Goal: Task Accomplishment & Management: Manage account settings

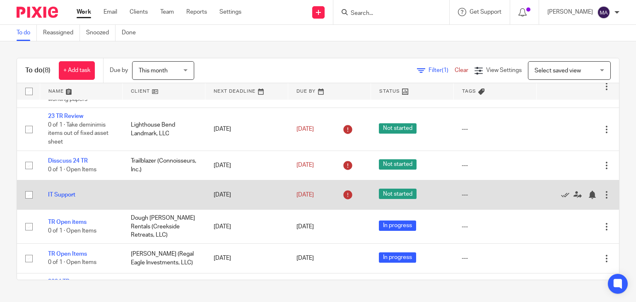
scroll to position [56, 0]
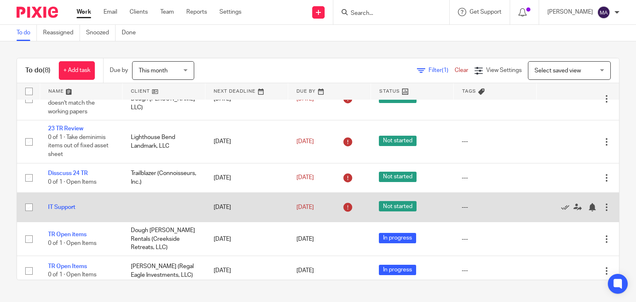
click at [603, 206] on div at bounding box center [607, 207] width 8 height 8
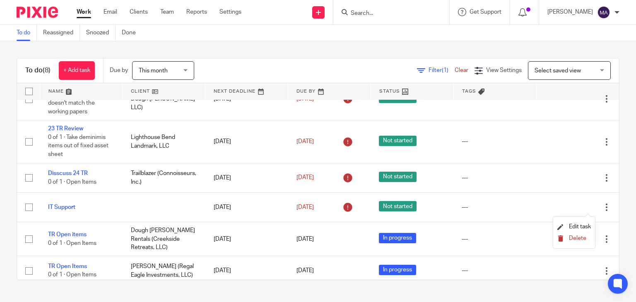
click at [576, 238] on span "Delete" at bounding box center [577, 239] width 17 height 6
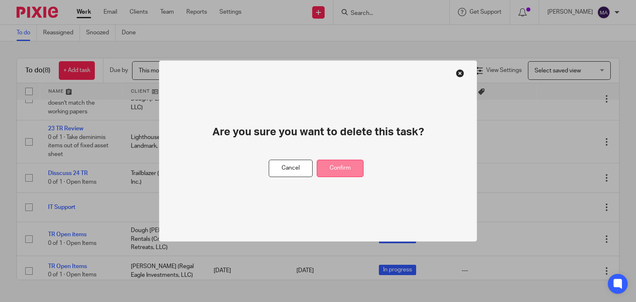
click at [352, 166] on button "Confirm" at bounding box center [340, 169] width 47 height 18
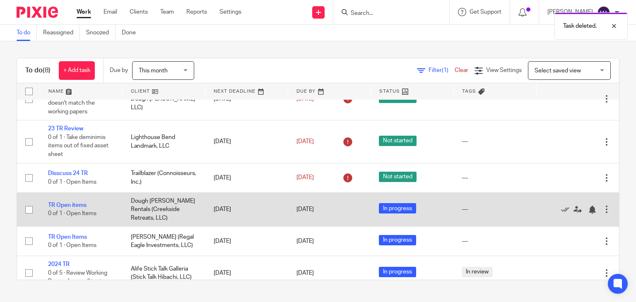
scroll to position [68, 0]
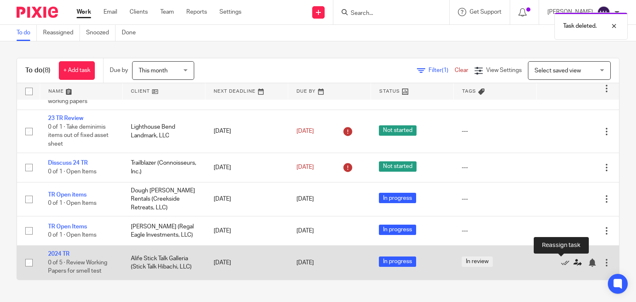
click at [574, 261] on icon at bounding box center [578, 263] width 8 height 8
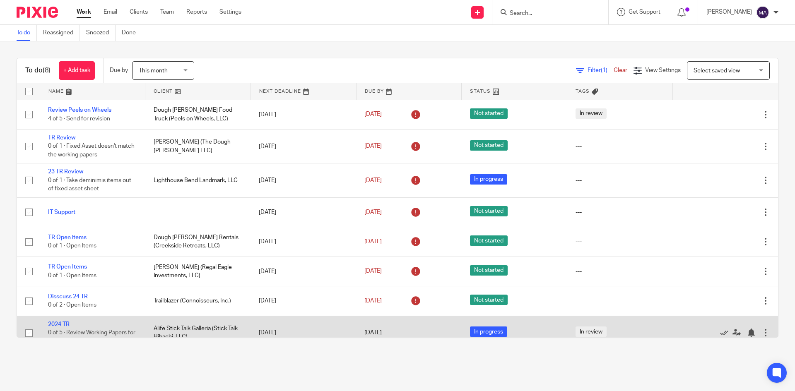
scroll to position [12, 0]
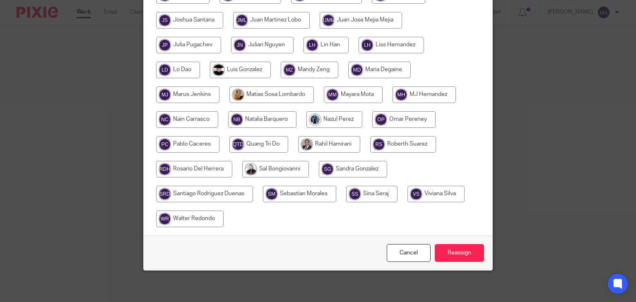
scroll to position [344, 0]
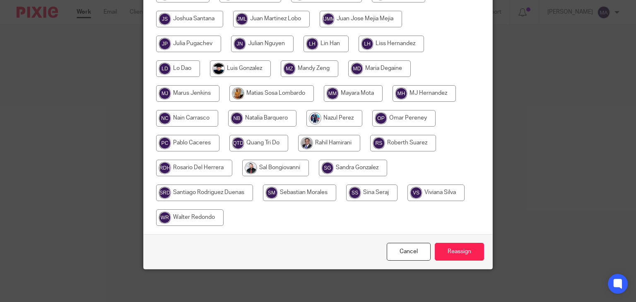
click at [179, 142] on input "radio" at bounding box center [187, 143] width 63 height 17
radio input "true"
click at [455, 254] on input "Reassign" at bounding box center [459, 252] width 49 height 18
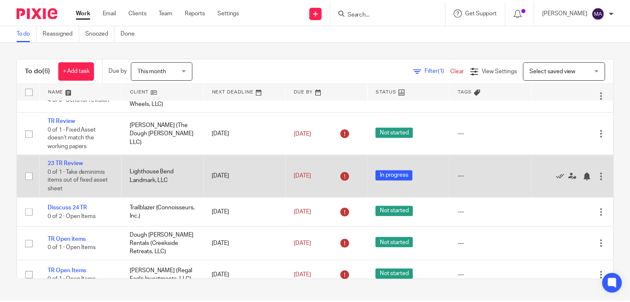
scroll to position [33, 0]
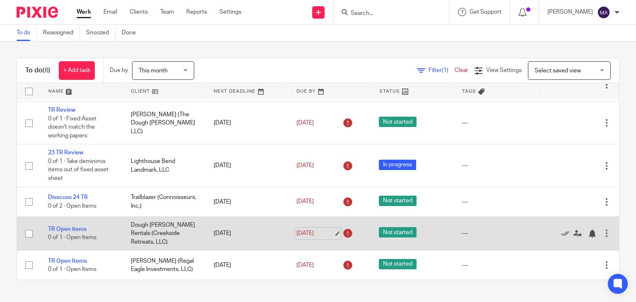
click at [325, 235] on link "Aug 26, 2025" at bounding box center [315, 233] width 37 height 9
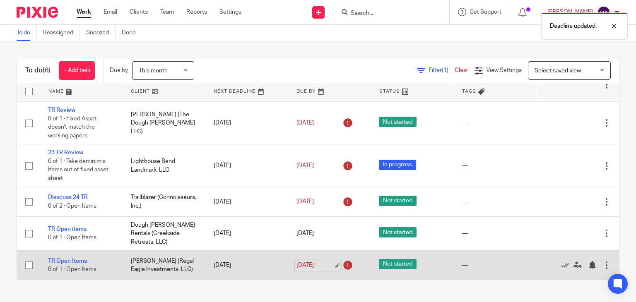
click at [327, 264] on link "Aug 26, 2025" at bounding box center [315, 265] width 37 height 9
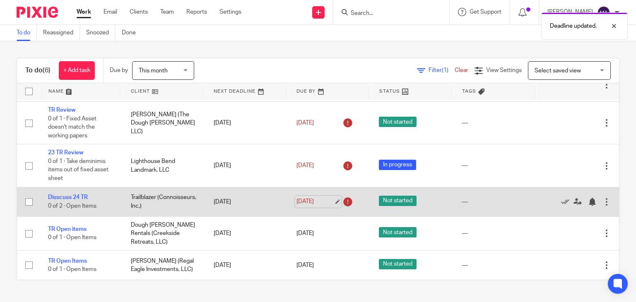
click at [329, 201] on link "[DATE]" at bounding box center [315, 202] width 37 height 9
